Goal: Ask a question: Seek information or help from site administrators or community

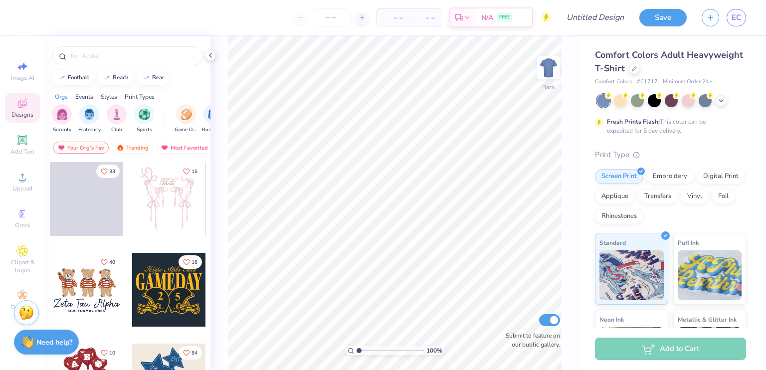
click at [37, 336] on div "Need help? Chat with us." at bounding box center [46, 342] width 65 height 25
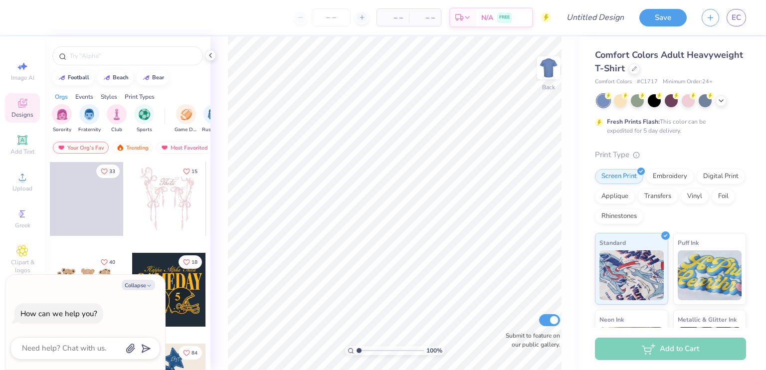
type textarea "x"
click at [63, 348] on textarea at bounding box center [71, 348] width 101 height 13
type textarea "d"
type textarea "x"
type textarea "de"
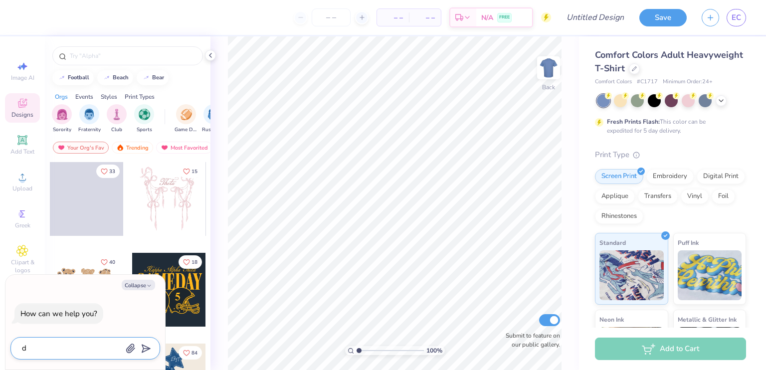
type textarea "x"
type textarea "des"
type textarea "x"
type textarea "desi"
type textarea "x"
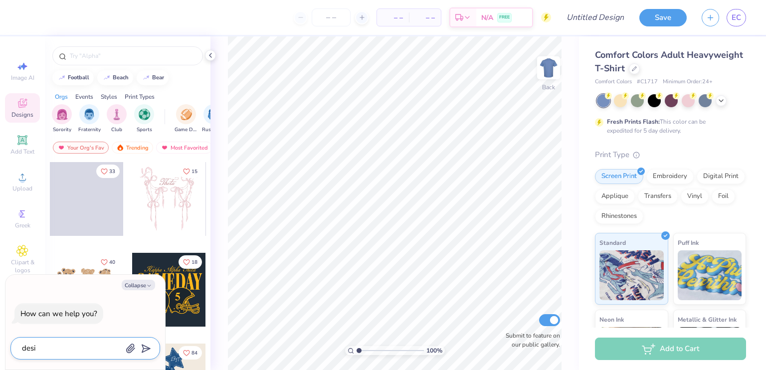
type textarea "desig"
type textarea "x"
type textarea "design"
type textarea "x"
type textarea "design"
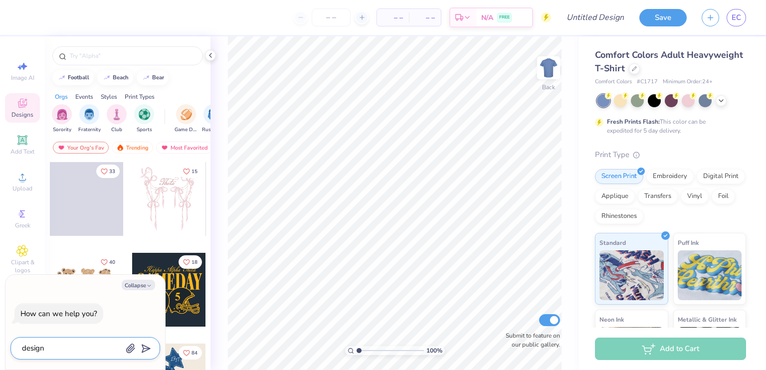
type textarea "x"
type textarea "design s"
type textarea "x"
type textarea "design sa"
type textarea "x"
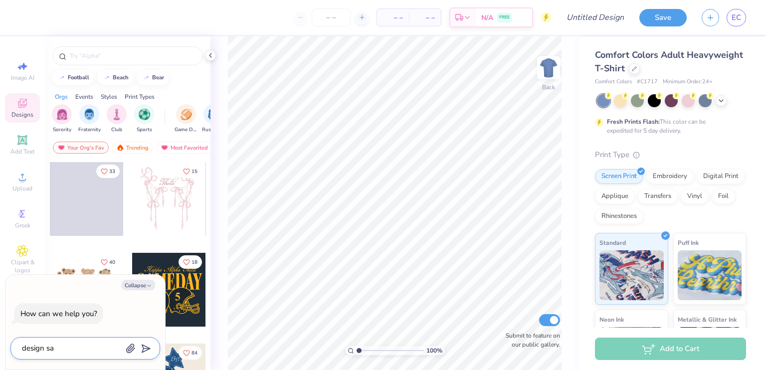
type textarea "design sas"
type textarea "x"
type textarea "design sash"
type textarea "x"
type textarea "design sashe"
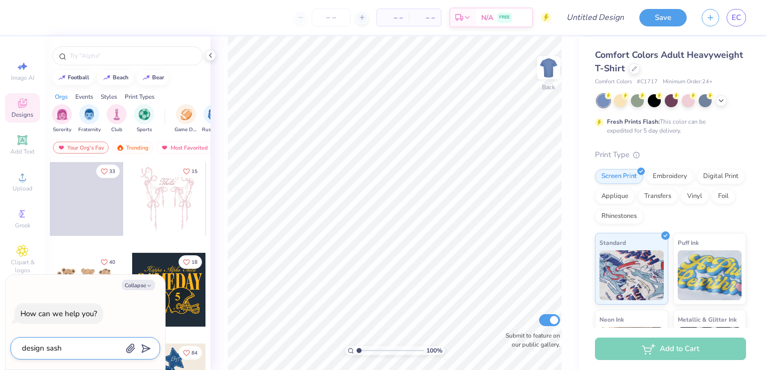
type textarea "x"
type textarea "design sashes"
type textarea "x"
type textarea "design sashes"
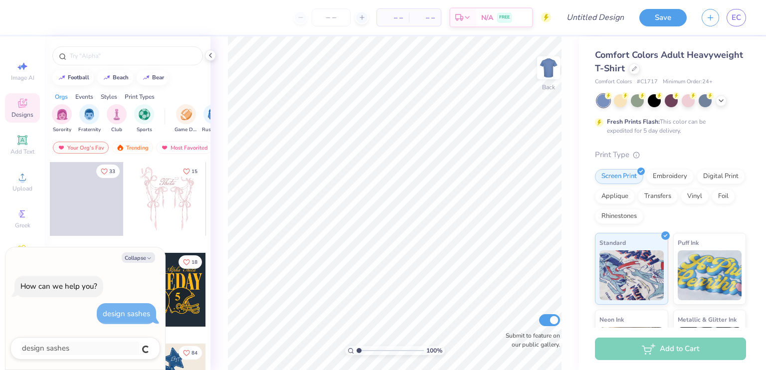
type textarea "x"
click at [83, 355] on div at bounding box center [85, 348] width 150 height 22
click at [79, 354] on textarea at bounding box center [71, 348] width 101 height 13
type textarea "h"
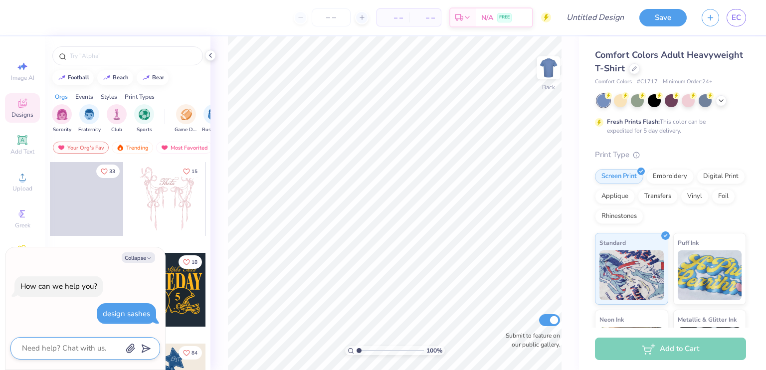
type textarea "x"
type textarea "ho"
type textarea "x"
type textarea "how"
type textarea "x"
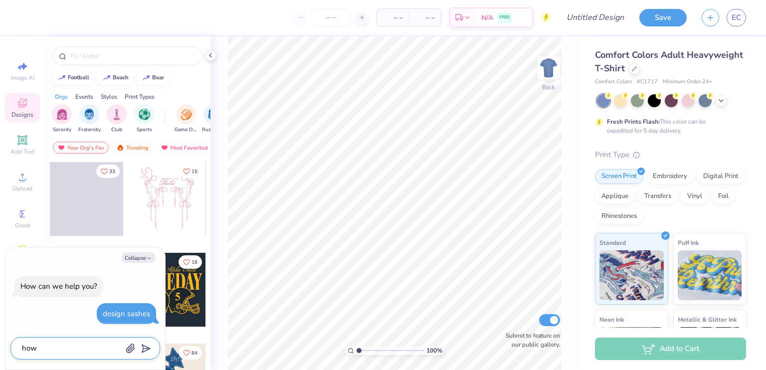
type textarea "how"
type textarea "x"
type textarea "how d"
type textarea "x"
type textarea "how do"
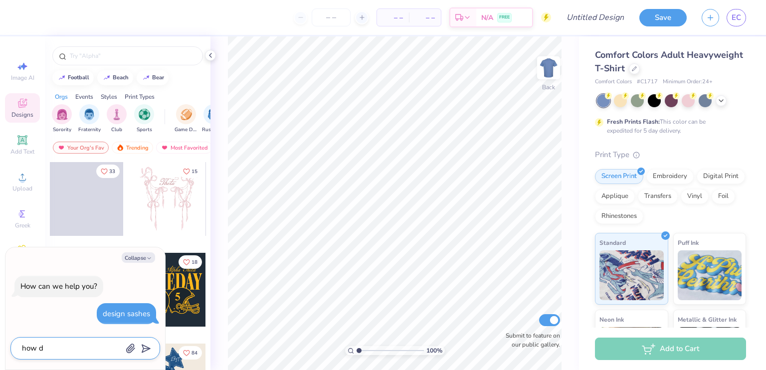
type textarea "x"
type textarea "how do"
type textarea "x"
type textarea "how do"
type textarea "x"
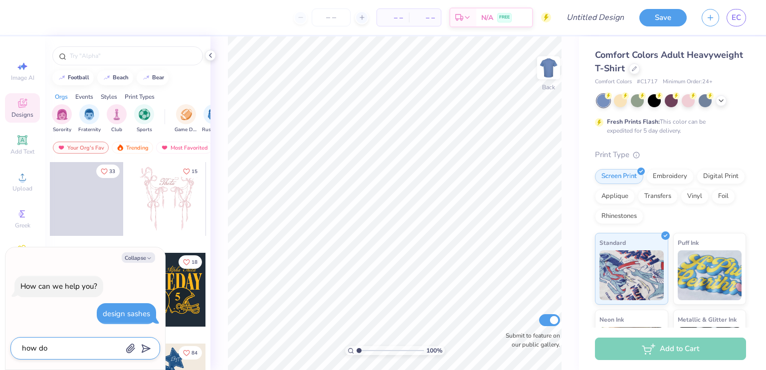
type textarea "how d"
type textarea "x"
type textarea "how"
type textarea "x"
type textarea "how c"
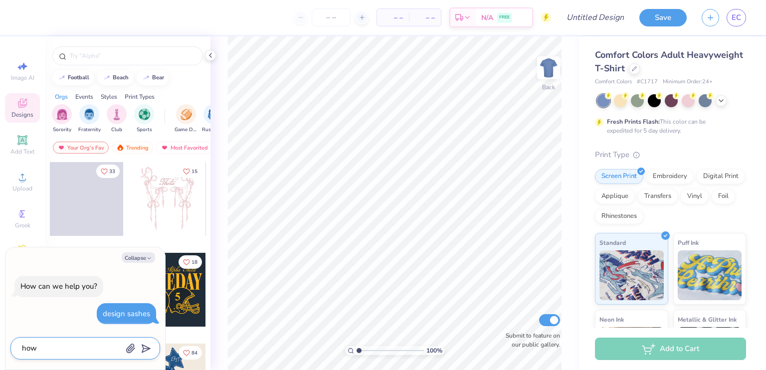
type textarea "x"
type textarea "how ca"
type textarea "x"
type textarea "how can"
type textarea "x"
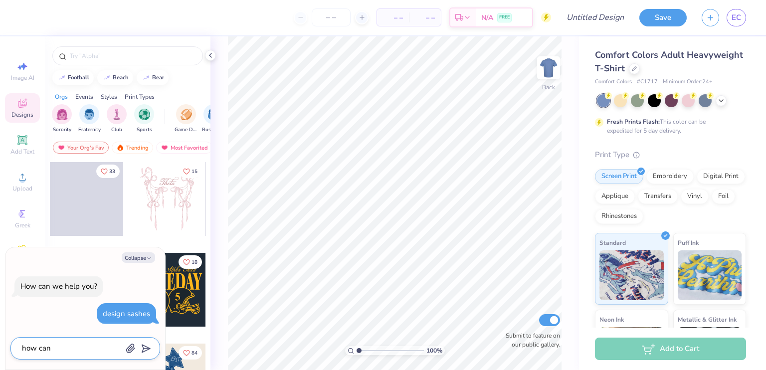
type textarea "how can"
type textarea "x"
type textarea "how can i"
type textarea "x"
type textarea "how can i"
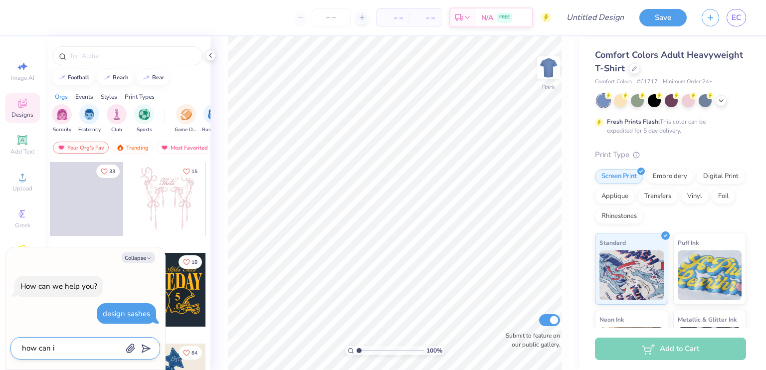
type textarea "x"
type textarea "how can i d"
type textarea "x"
type textarea "how can i de"
type textarea "x"
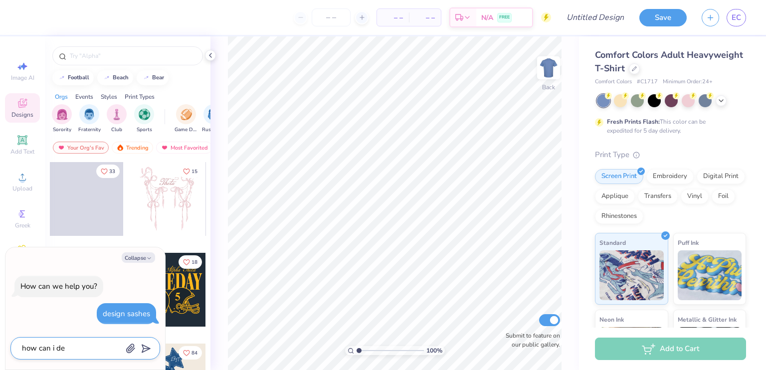
type textarea "how can i des"
type textarea "x"
type textarea "how can i desi"
type textarea "x"
type textarea "how can i desig"
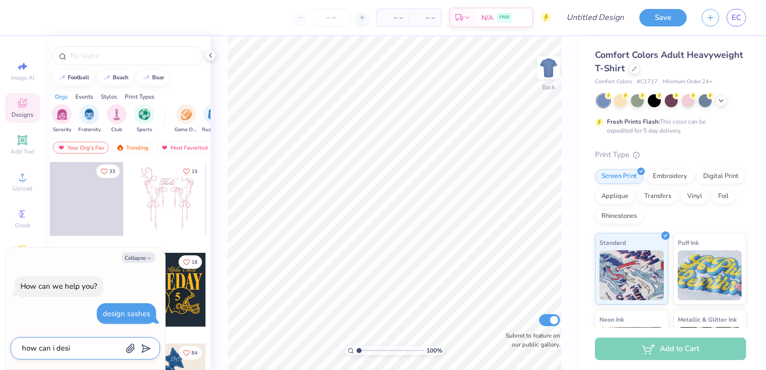
type textarea "x"
type textarea "how can i design"
type textarea "x"
type textarea "how can i design"
type textarea "x"
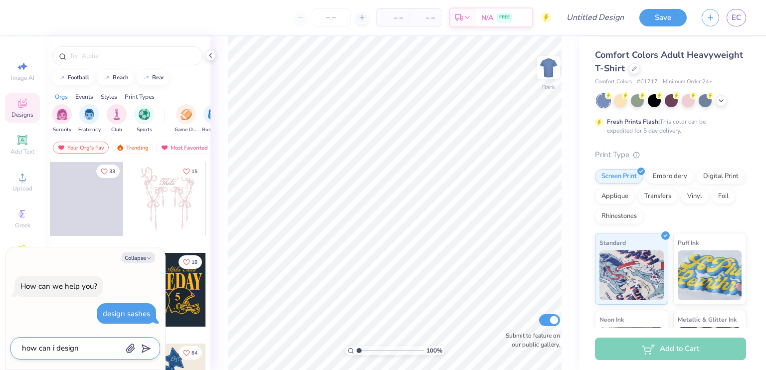
type textarea "how can i design s"
type textarea "x"
type textarea "how can i design sa"
type textarea "x"
type textarea "how can i design sas"
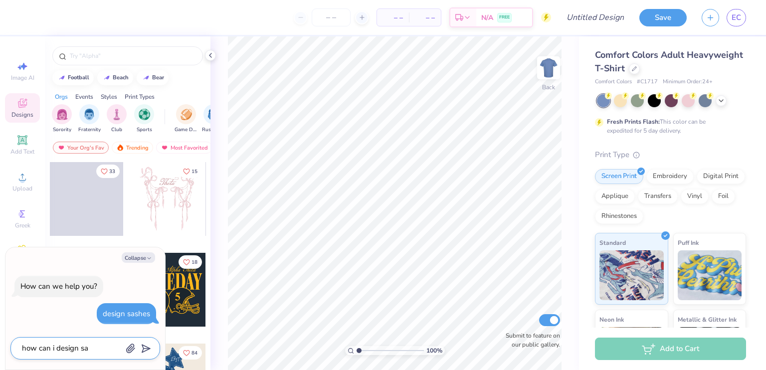
type textarea "x"
type textarea "how can i design sash"
type textarea "x"
type textarea "how can i design sashe"
type textarea "x"
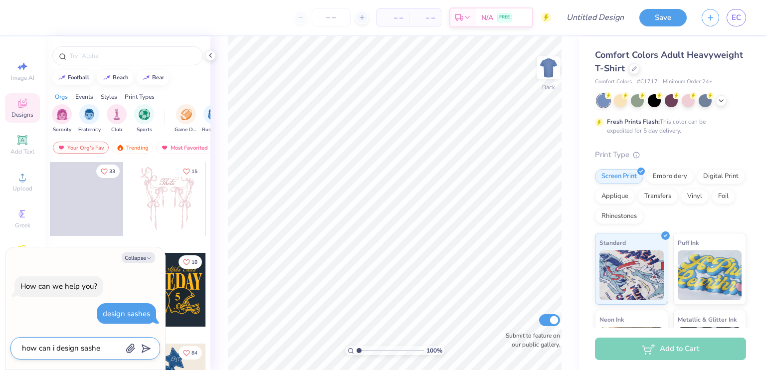
type textarea "how can i design sashes"
type textarea "x"
type textarea "how can i design sashes"
type textarea "x"
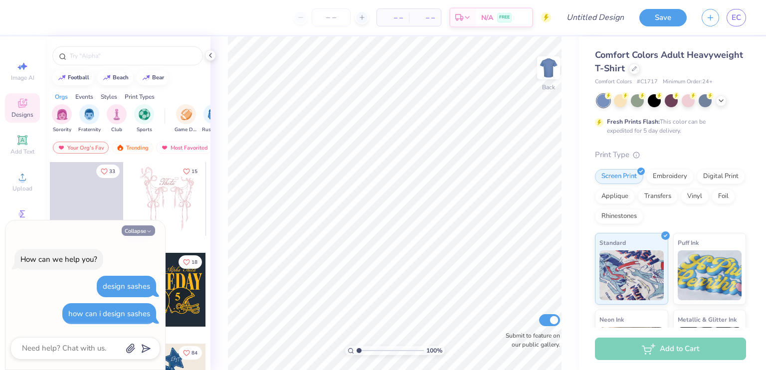
click at [126, 230] on button "Collapse" at bounding box center [138, 230] width 33 height 10
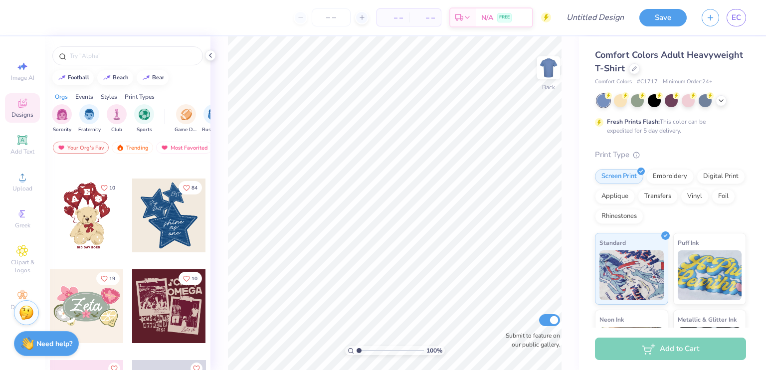
scroll to position [358, 0]
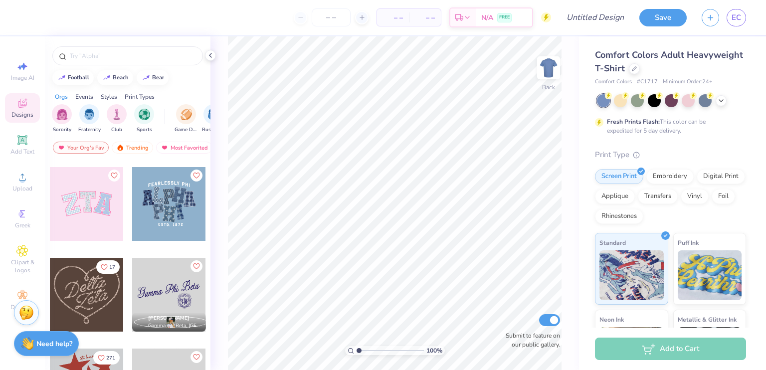
click at [87, 95] on div "Events" at bounding box center [84, 96] width 18 height 9
click at [106, 118] on div "filter for Graduation" at bounding box center [107, 113] width 20 height 20
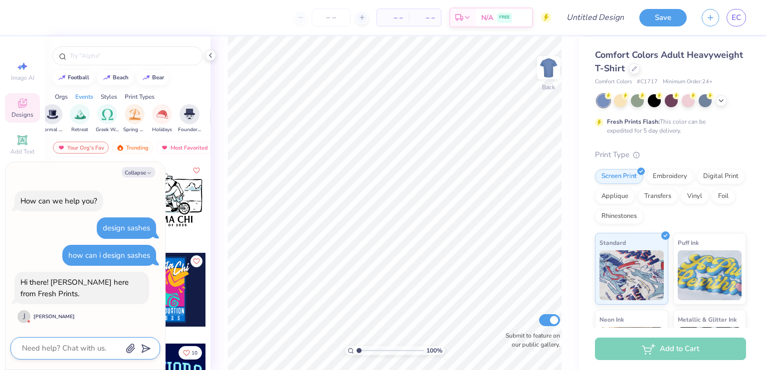
click at [46, 347] on textarea at bounding box center [71, 348] width 101 height 13
type textarea "x"
type textarea "h"
type textarea "x"
type textarea "hi"
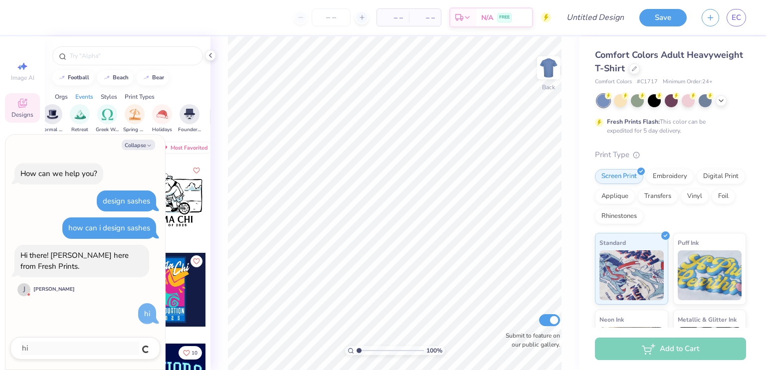
type textarea "x"
click at [46, 348] on textarea at bounding box center [71, 348] width 101 height 13
type textarea "x"
type textarea "h"
type textarea "x"
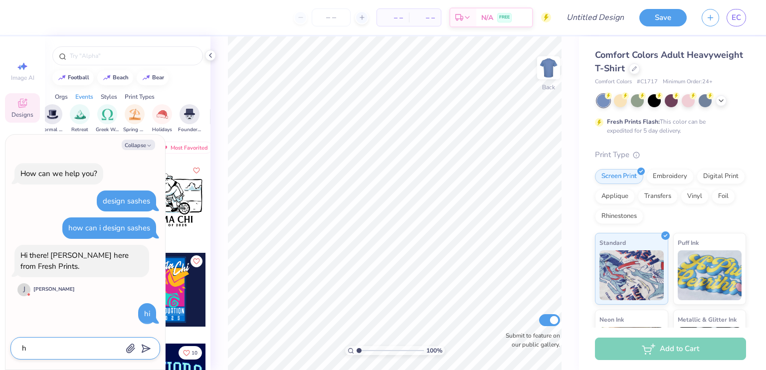
type textarea "ho"
type textarea "x"
type textarea "how"
type textarea "x"
type textarea "how"
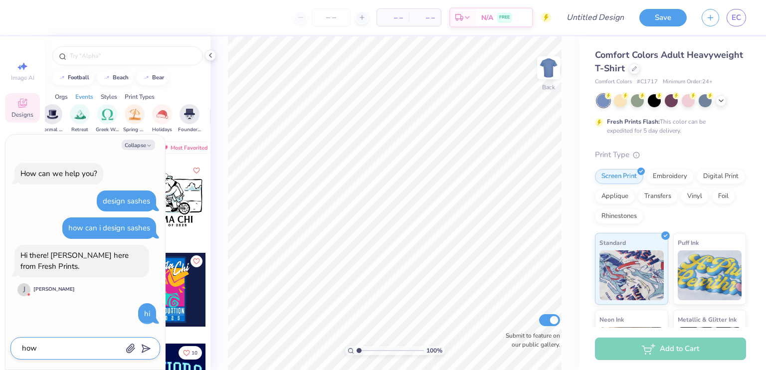
type textarea "x"
type textarea "how c"
type textarea "x"
type textarea "how ca"
type textarea "x"
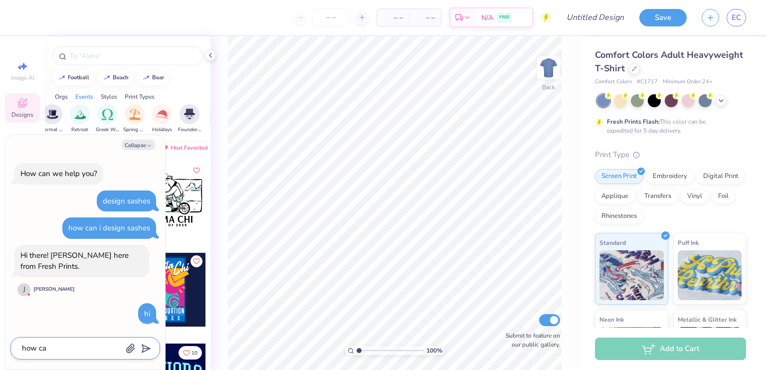
type textarea "how can"
type textarea "x"
type textarea "how can"
type textarea "x"
type textarea "how can i"
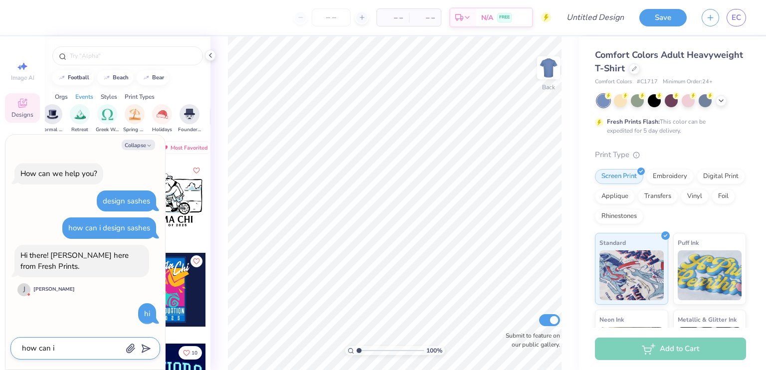
type textarea "x"
type textarea "how can i"
type textarea "x"
type textarea "how can i d"
type textarea "x"
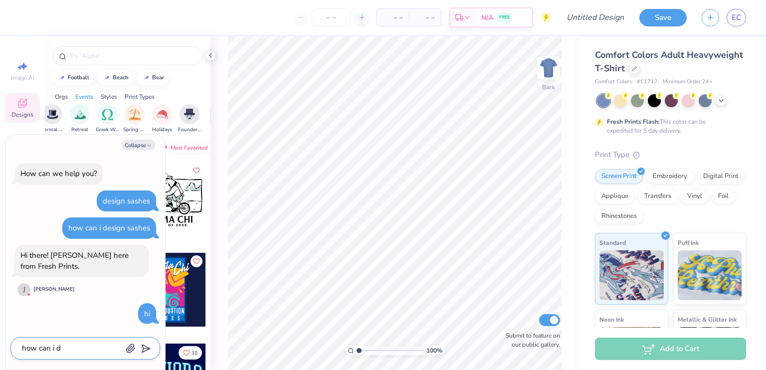
type textarea "how can i de"
type textarea "x"
type textarea "how can i des"
type textarea "x"
type textarea "how can i desi"
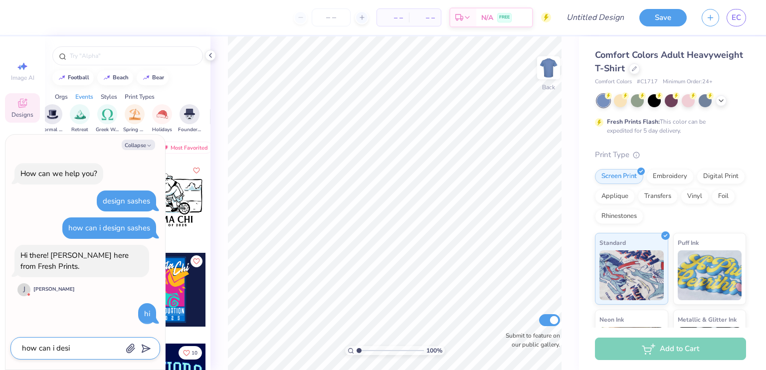
type textarea "x"
type textarea "how can i desig"
type textarea "x"
type textarea "how can i design"
type textarea "x"
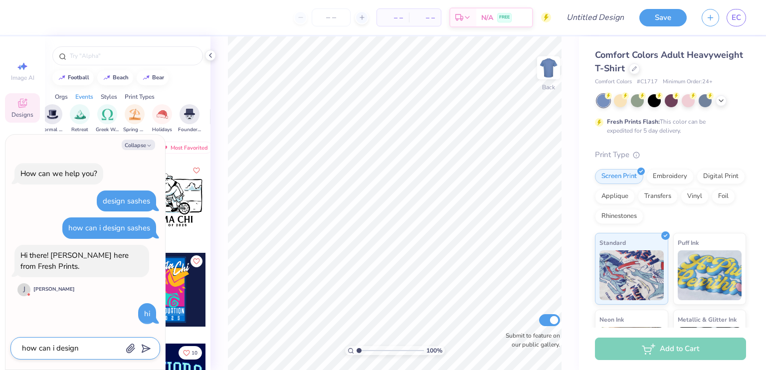
type textarea "how can i design"
type textarea "x"
type textarea "how can i design s"
type textarea "x"
type textarea "how can i design sa"
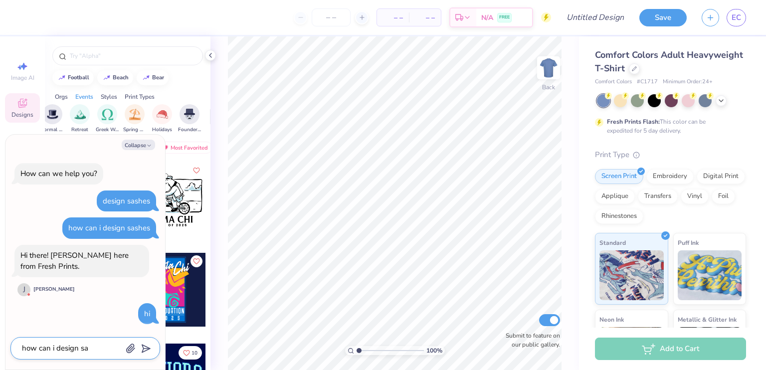
type textarea "x"
type textarea "how can i design sas"
type textarea "x"
type textarea "how can i design sash"
type textarea "x"
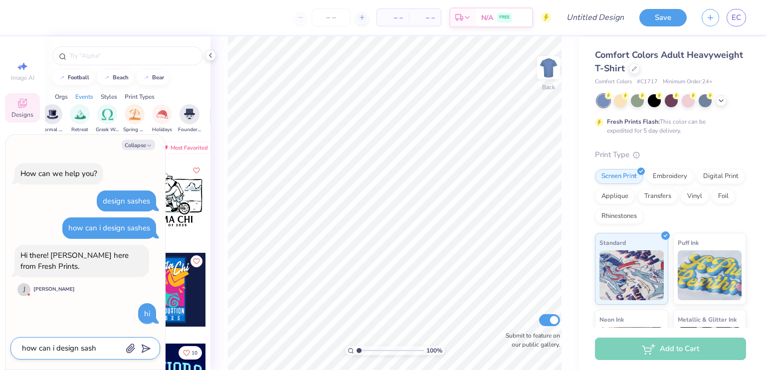
type textarea "how can i design sashe"
type textarea "x"
type textarea "how can i design sashes"
type textarea "x"
type textarea "how can i design sashes"
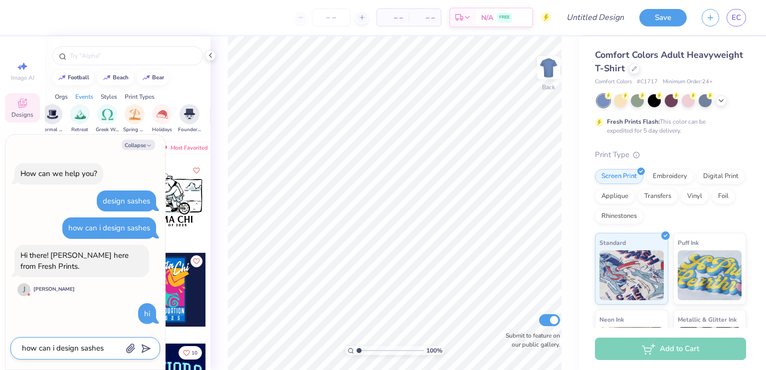
type textarea "x"
type textarea "how can i design sashes o"
type textarea "x"
type textarea "how can i design sashes or"
type textarea "x"
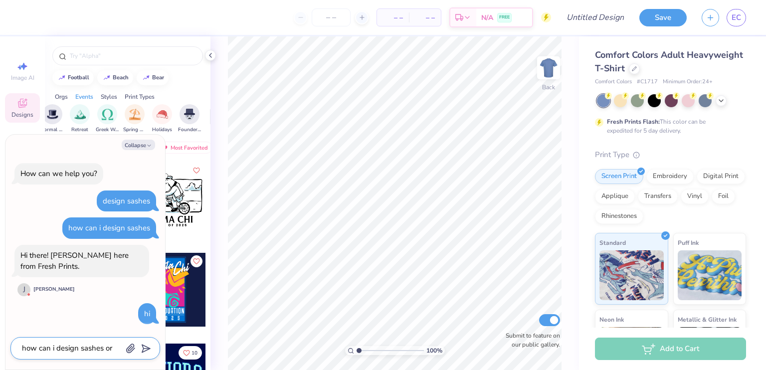
type textarea "how can i design sashes or"
type textarea "x"
type textarea "how can i design sashes or s"
type textarea "x"
type textarea "how can i design sashes or st"
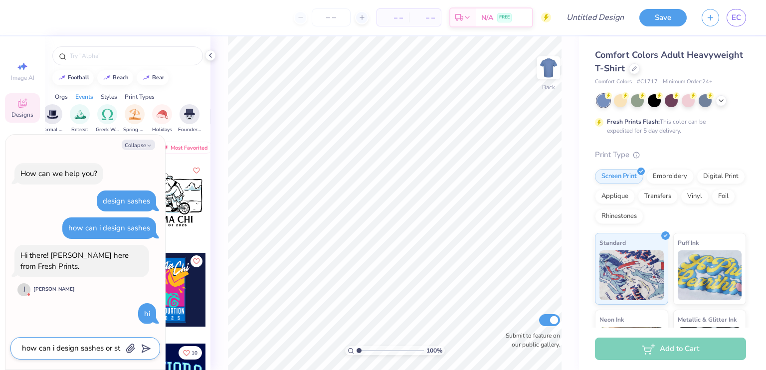
type textarea "x"
type textarea "how can i design sashes or sto"
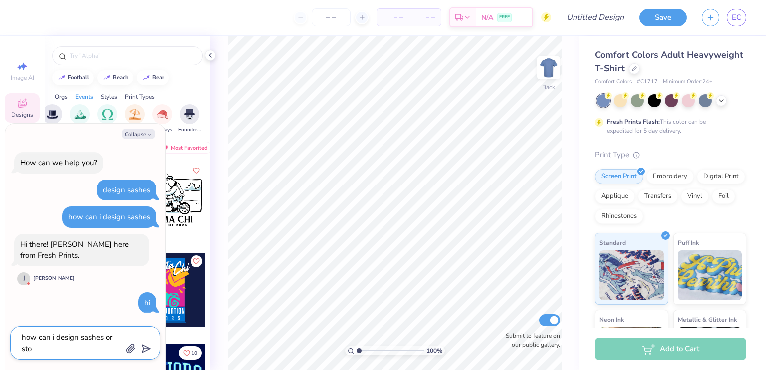
type textarea "x"
type textarea "how can i design sashes or stol"
type textarea "x"
type textarea "how can i design sashes or stole"
type textarea "x"
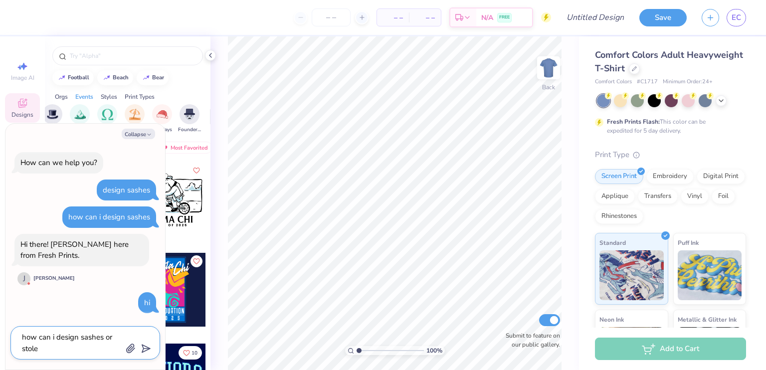
type textarea "how can i design sashes or stoles"
type textarea "x"
type textarea "how can i design sashes or stoles?"
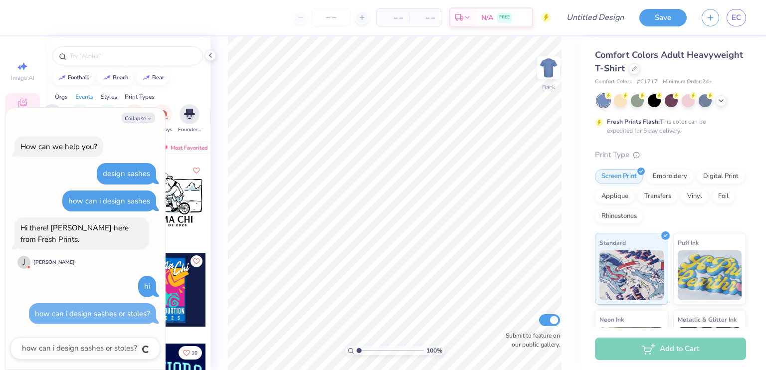
type textarea "x"
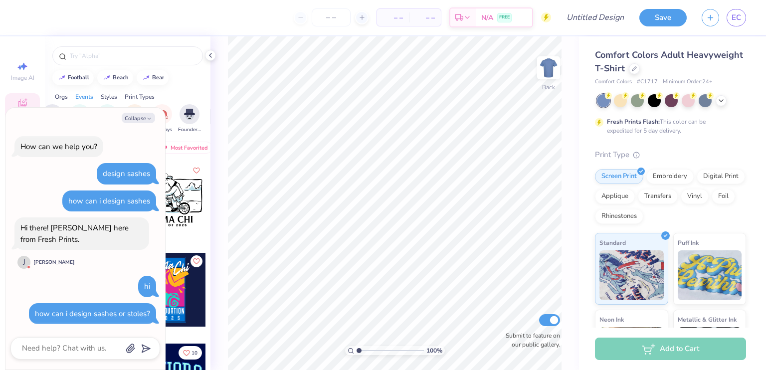
click at [703, 81] on span "Minimum Order: 24 +" at bounding box center [688, 82] width 50 height 8
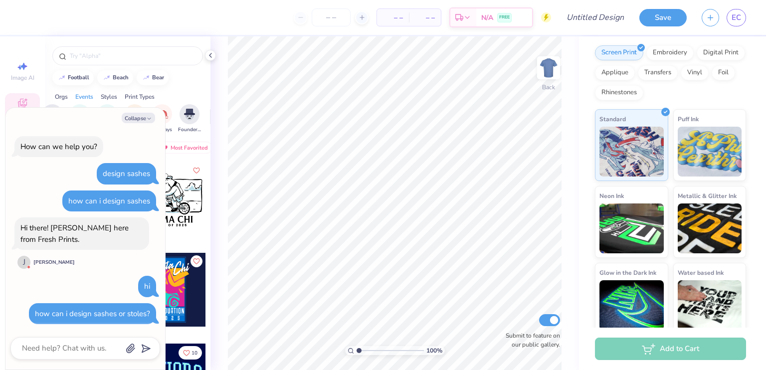
scroll to position [125, 0]
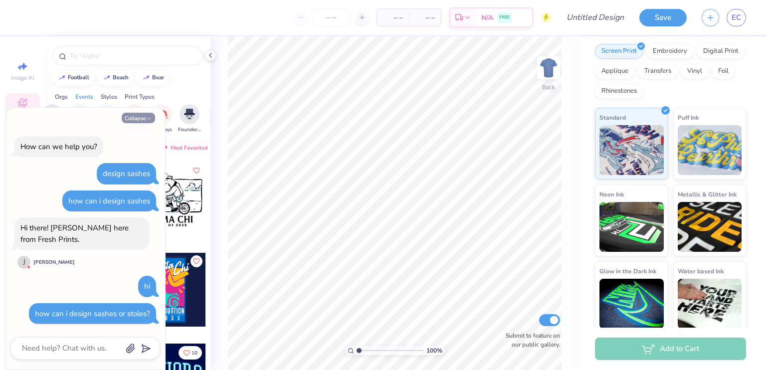
click at [139, 123] on button "Collapse" at bounding box center [138, 118] width 33 height 10
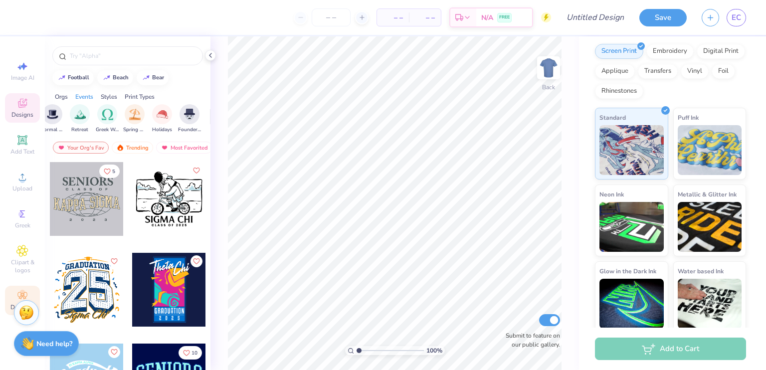
click at [21, 291] on circle at bounding box center [21, 292] width 5 height 5
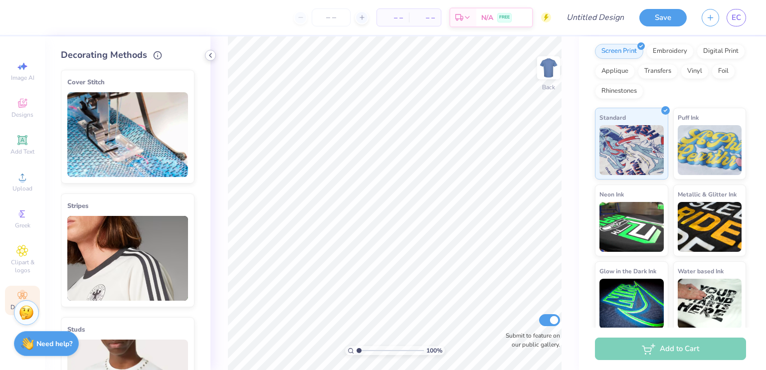
click at [210, 52] on icon at bounding box center [210, 55] width 8 height 8
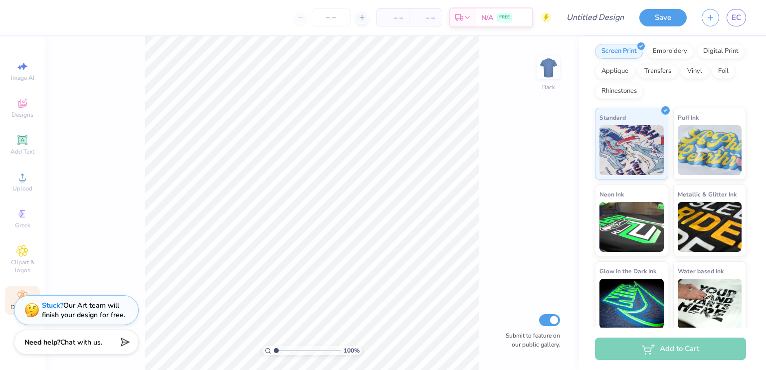
click at [73, 344] on span "Chat with us." at bounding box center [81, 342] width 42 height 9
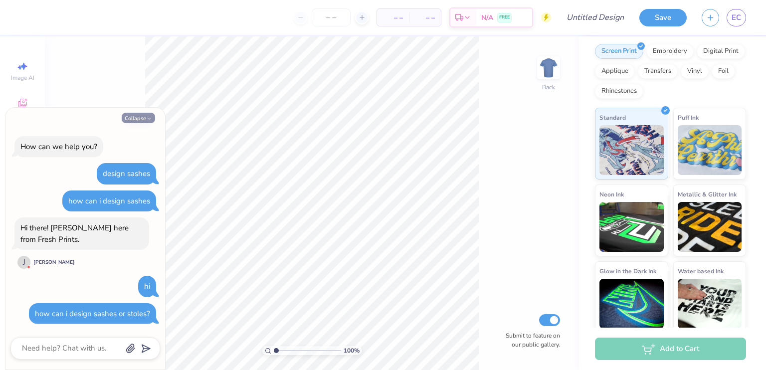
click at [130, 123] on button "Collapse" at bounding box center [138, 118] width 33 height 10
type textarea "x"
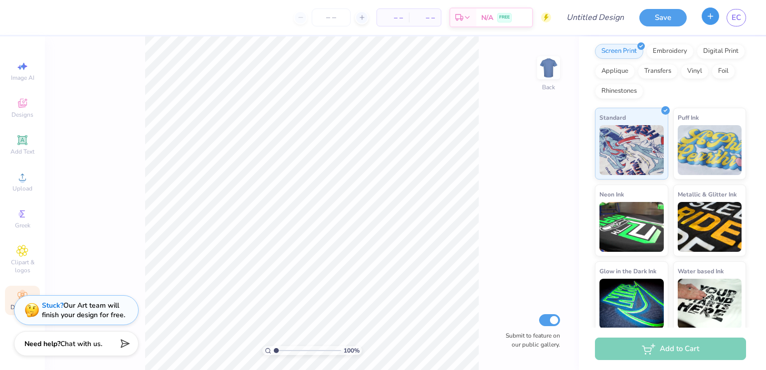
click at [714, 17] on icon "button" at bounding box center [710, 16] width 8 height 8
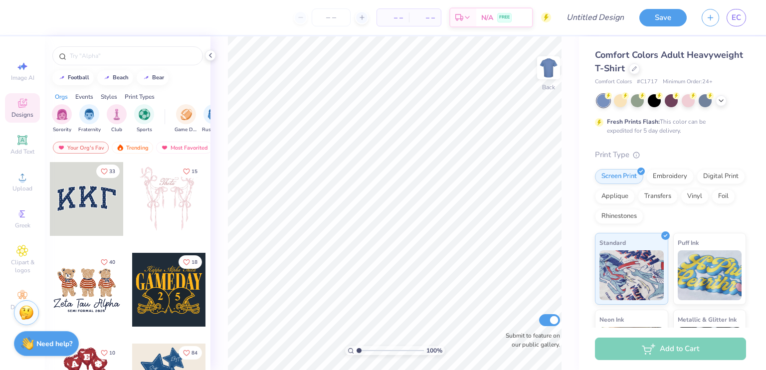
click at [575, 73] on div "100 % Back Submit to feature on our public gallery." at bounding box center [394, 203] width 368 height 334
click at [614, 56] on span "Comfort Colors Adult Heavyweight T-Shirt" at bounding box center [669, 61] width 148 height 25
click at [212, 57] on icon at bounding box center [210, 55] width 8 height 8
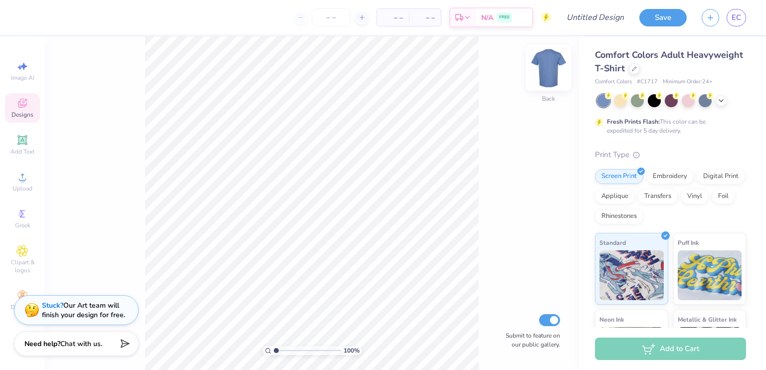
click at [549, 91] on div "Back" at bounding box center [548, 73] width 23 height 35
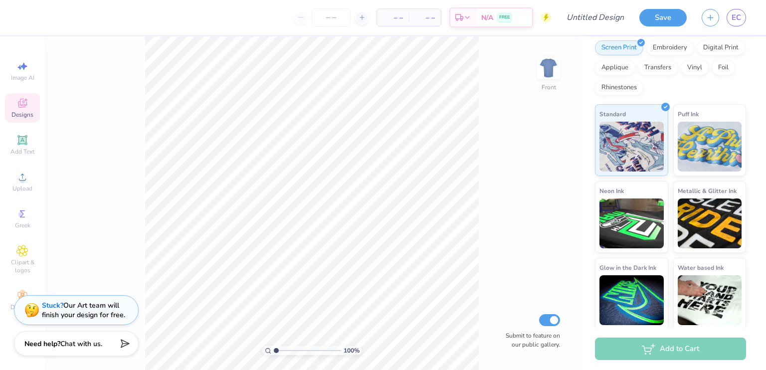
scroll to position [131, 0]
